Goal: Transaction & Acquisition: Purchase product/service

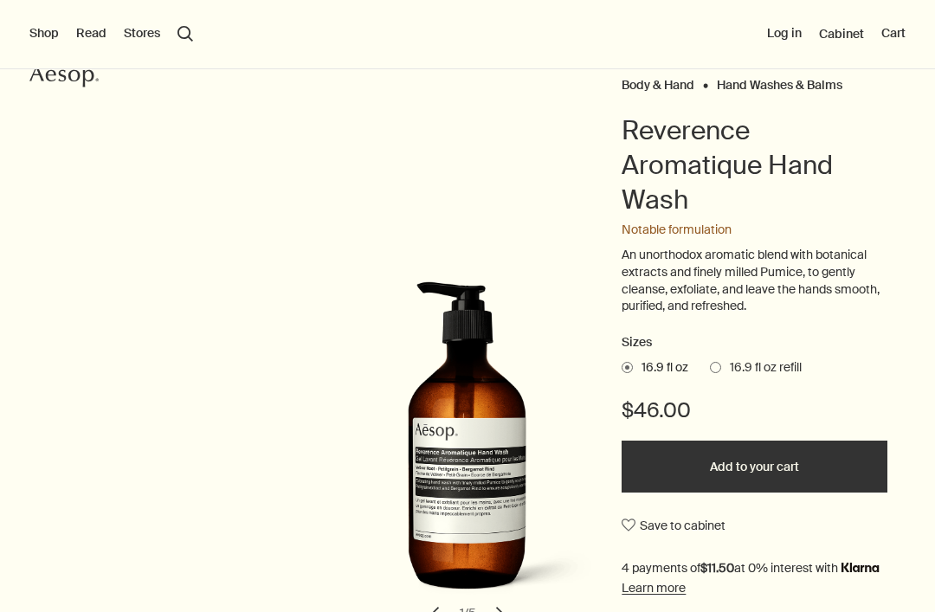
scroll to position [106, 0]
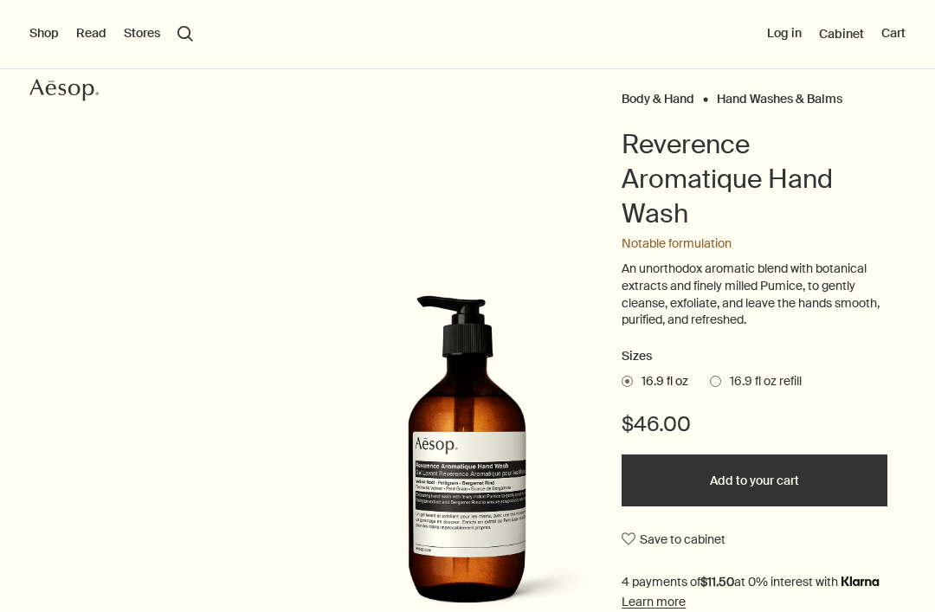
click at [48, 38] on button "Shop" at bounding box center [43, 33] width 29 height 17
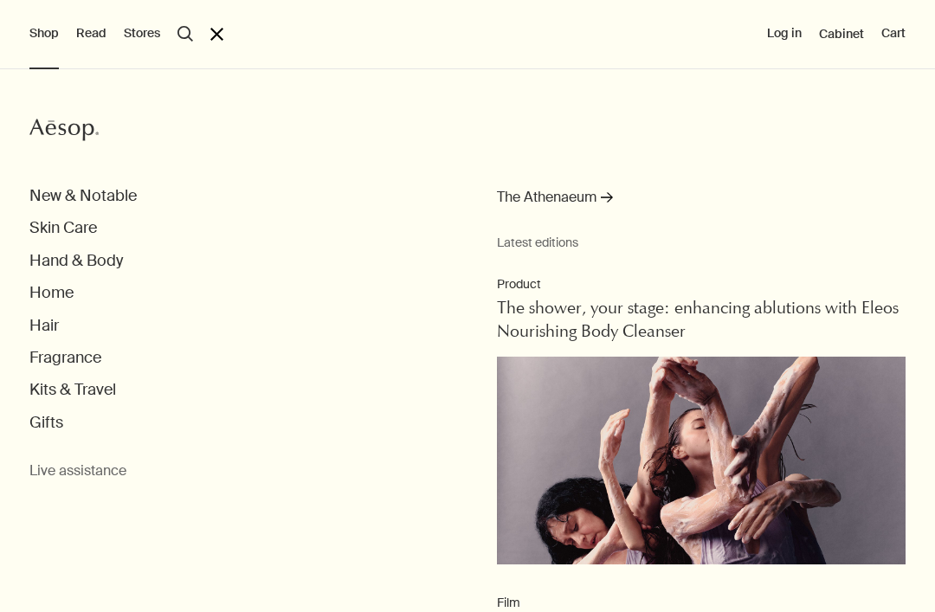
click at [113, 258] on button "Hand & Body" at bounding box center [75, 261] width 93 height 20
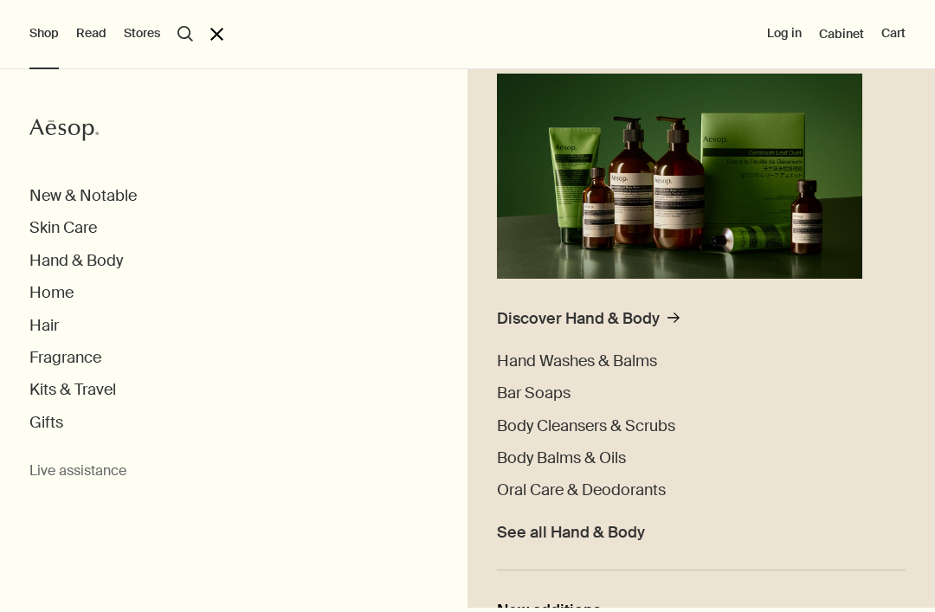
scroll to position [205, 0]
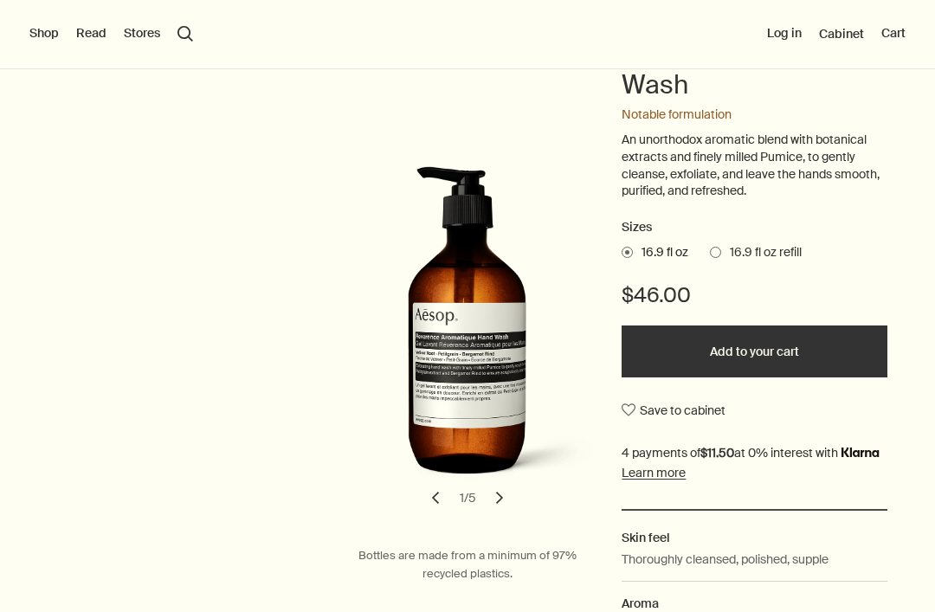
scroll to position [228, 0]
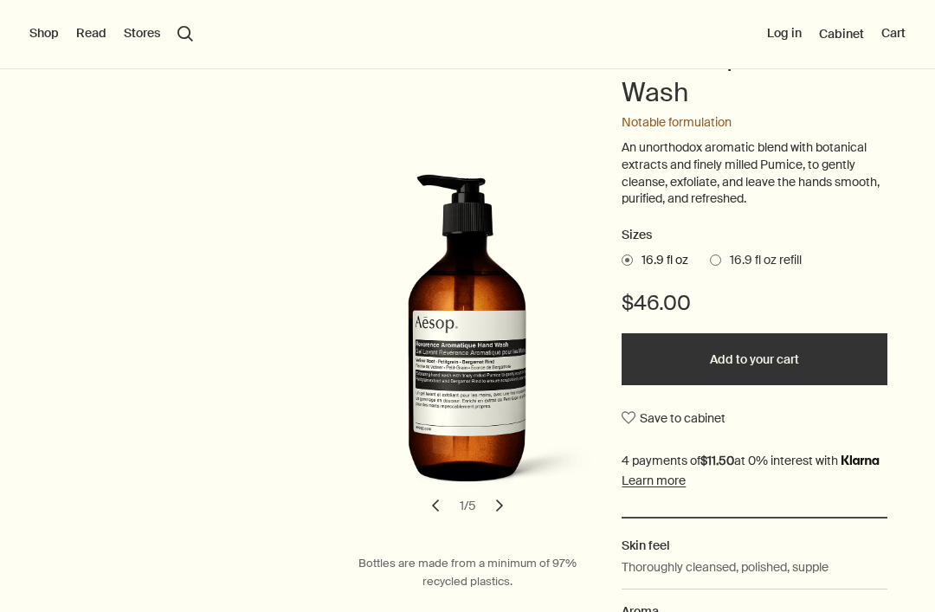
click at [721, 254] on span at bounding box center [715, 259] width 11 height 11
click at [710, 254] on input "16.9 fl oz refill" at bounding box center [710, 257] width 0 height 11
click at [629, 259] on span at bounding box center [626, 259] width 11 height 11
click at [621, 259] on input "16.9 fl oz" at bounding box center [621, 257] width 0 height 11
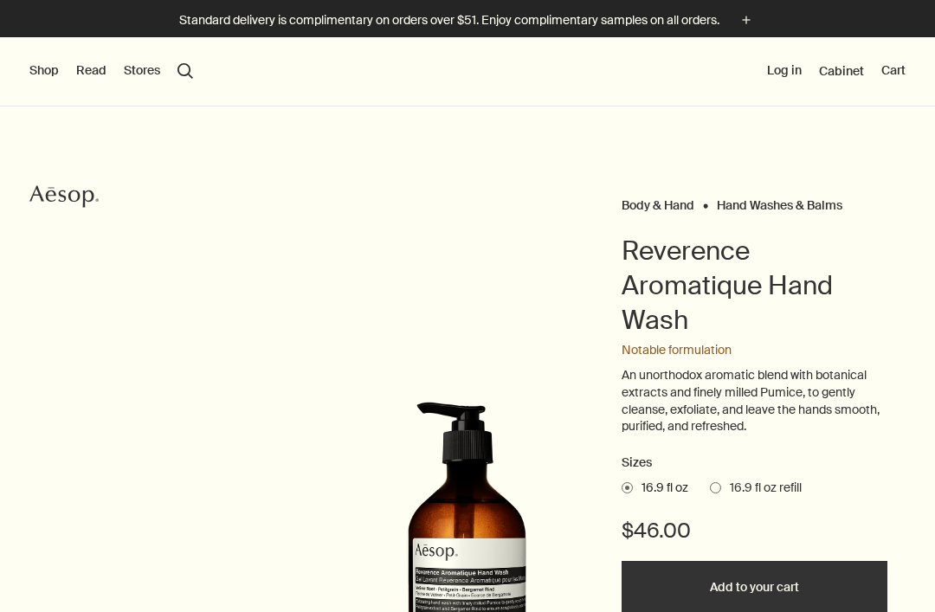
scroll to position [0, 0]
